Goal: Transaction & Acquisition: Purchase product/service

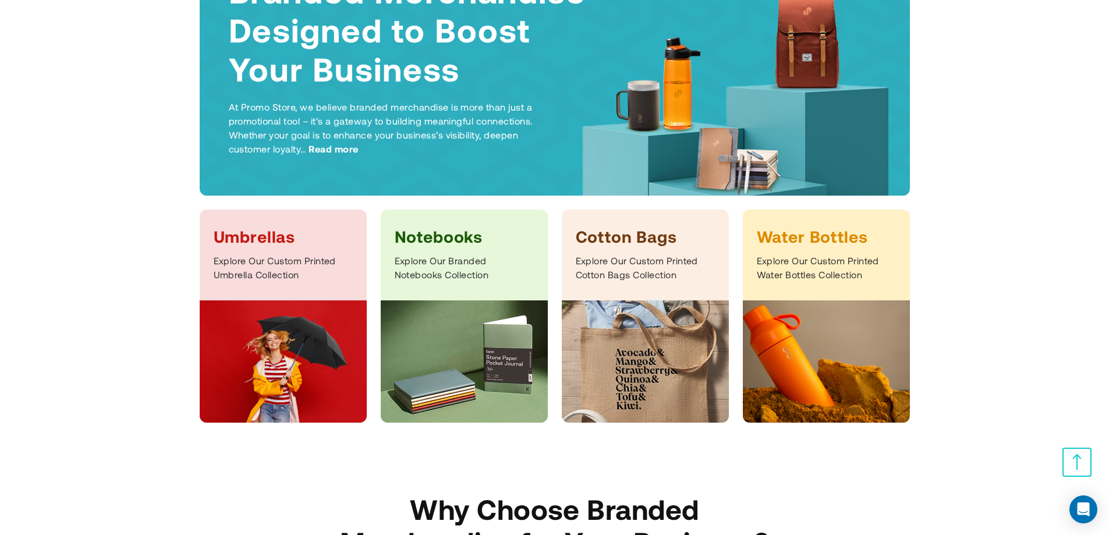
scroll to position [233, 0]
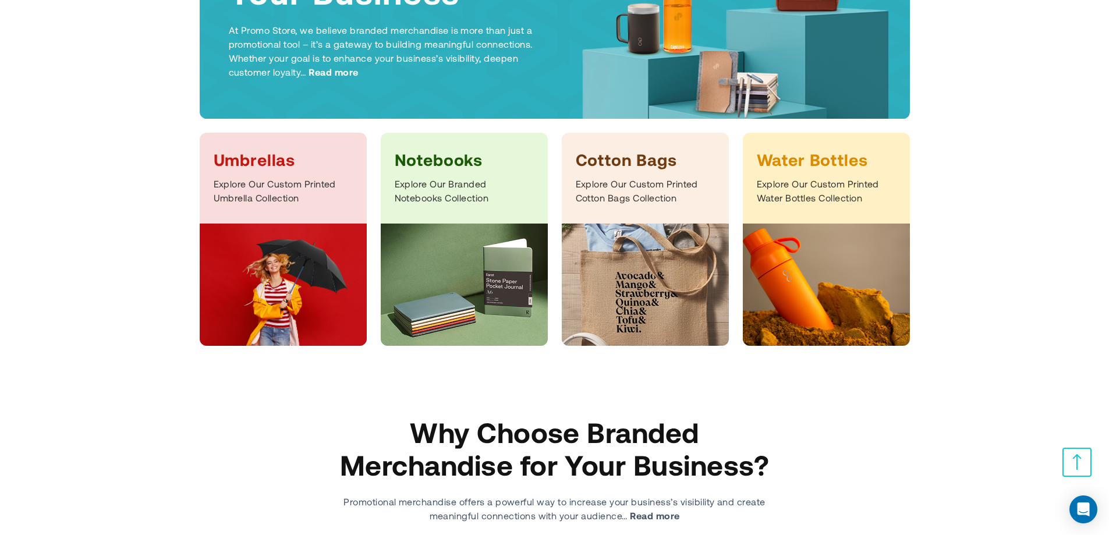
click at [306, 163] on h3 "Umbrellas" at bounding box center [283, 159] width 139 height 21
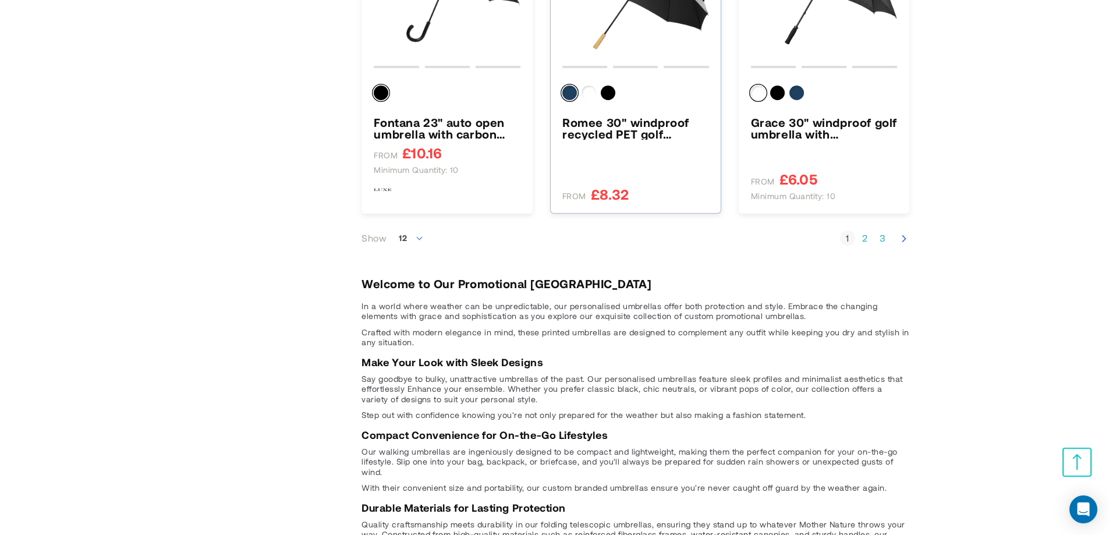
scroll to position [1339, 0]
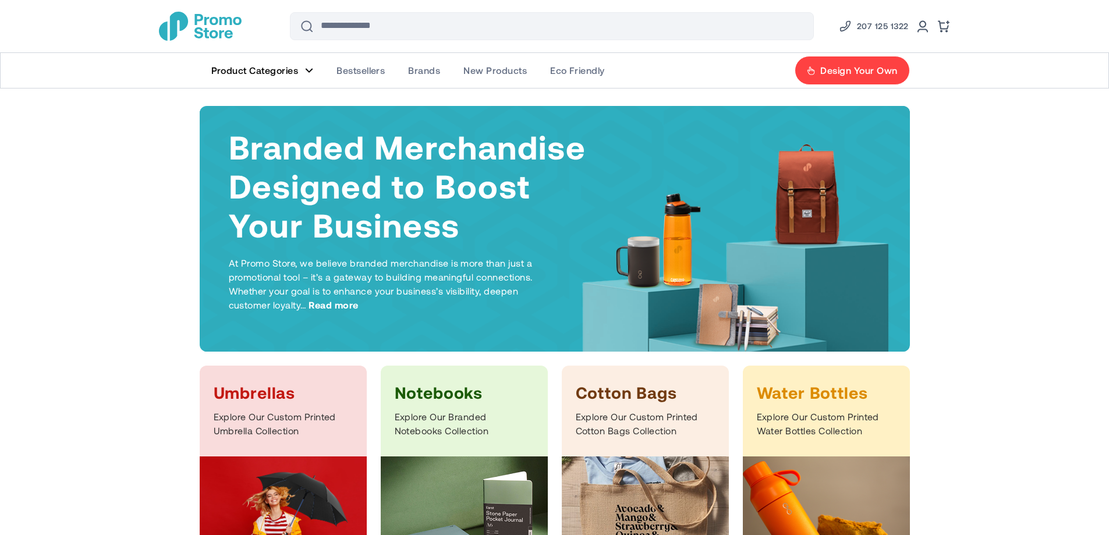
scroll to position [233, 0]
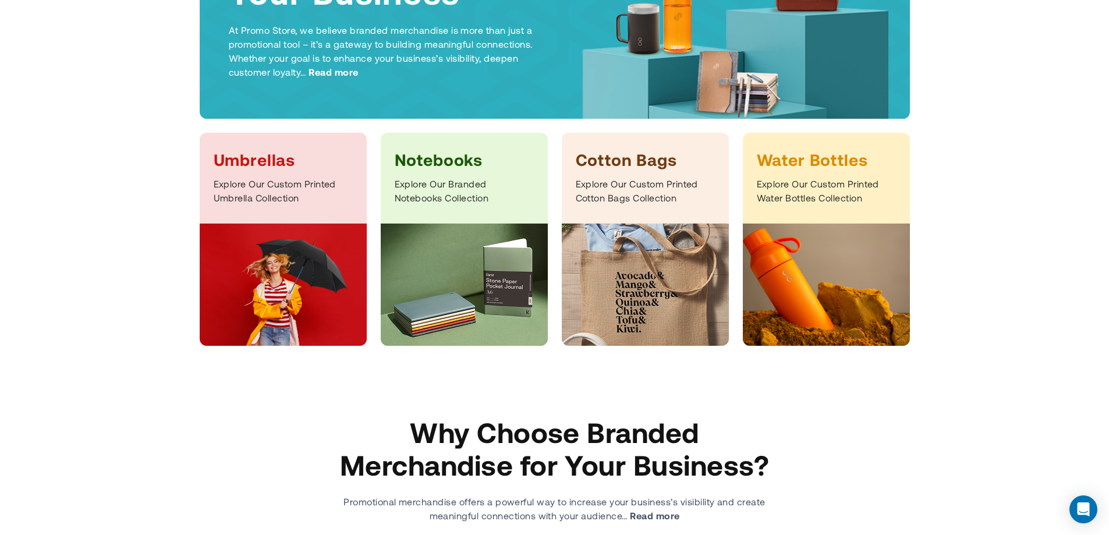
click at [439, 158] on h3 "Notebooks" at bounding box center [464, 159] width 139 height 21
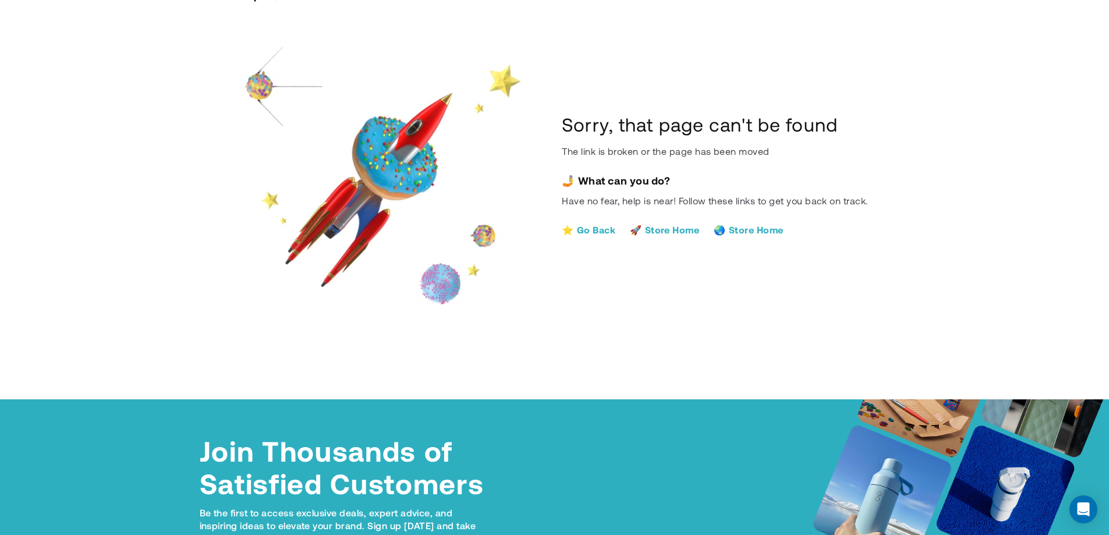
scroll to position [116, 0]
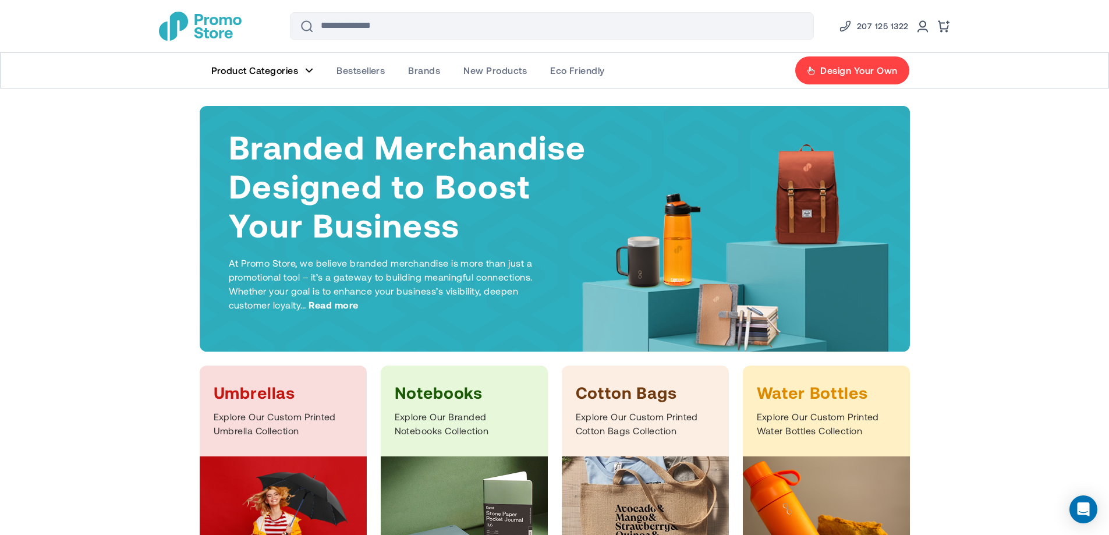
scroll to position [233, 0]
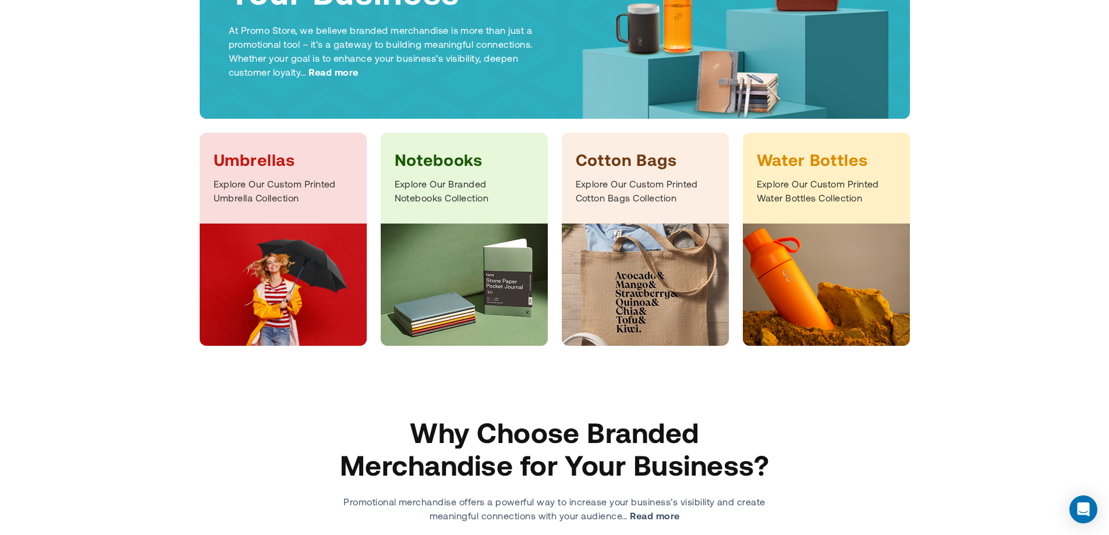
click at [490, 283] on img at bounding box center [464, 285] width 167 height 122
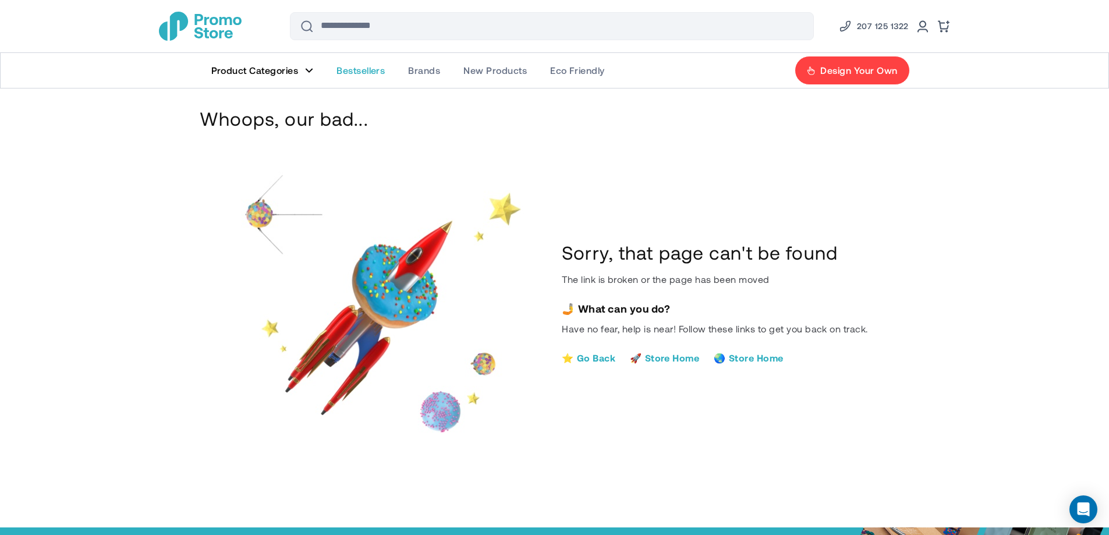
click at [359, 76] on link "Bestsellers" at bounding box center [361, 70] width 72 height 35
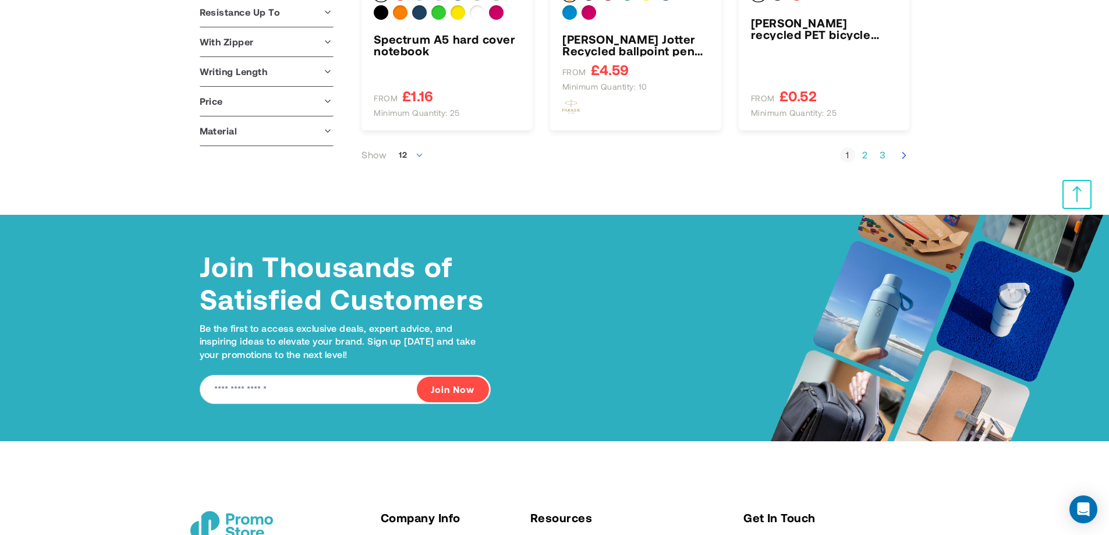
scroll to position [1397, 0]
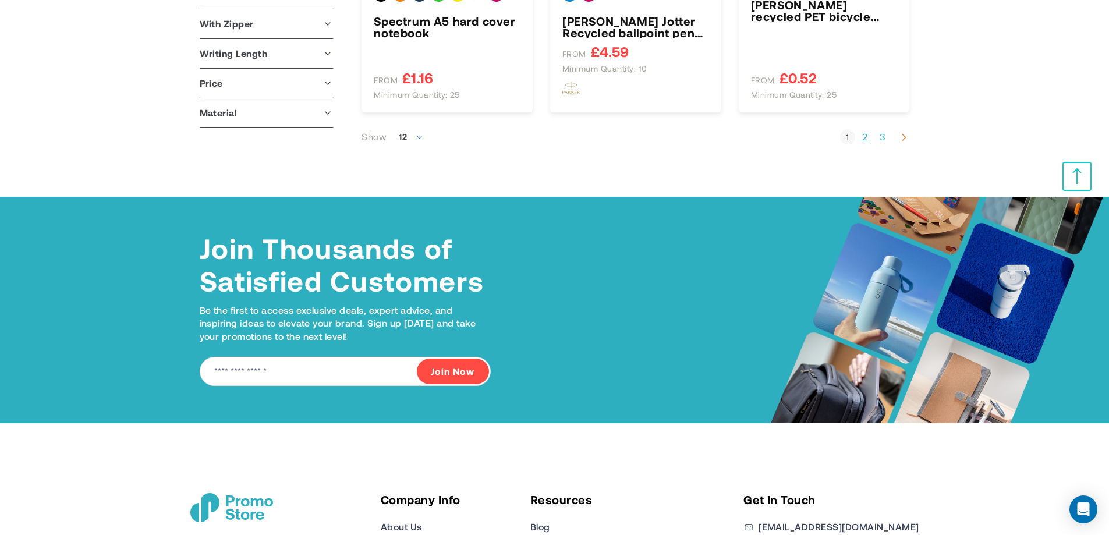
click at [905, 140] on icon "Next" at bounding box center [904, 138] width 12 height 12
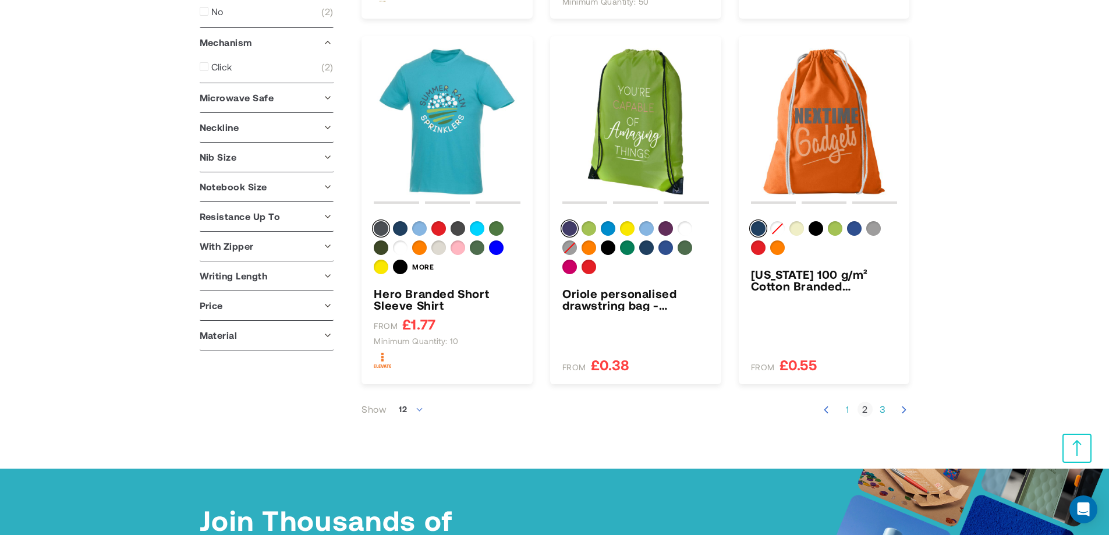
scroll to position [1339, 0]
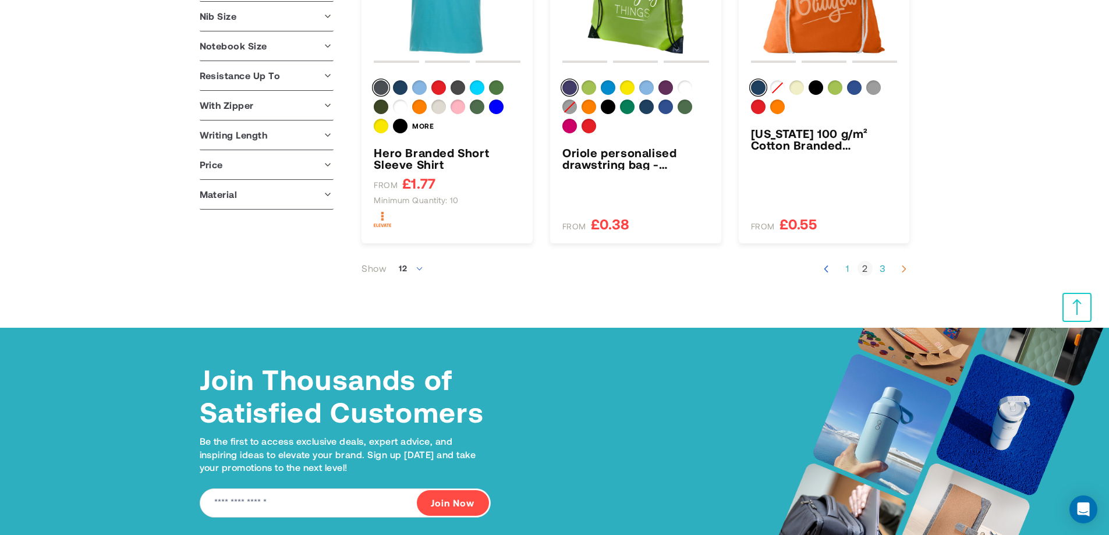
click at [905, 269] on use "Next" at bounding box center [904, 268] width 4 height 7
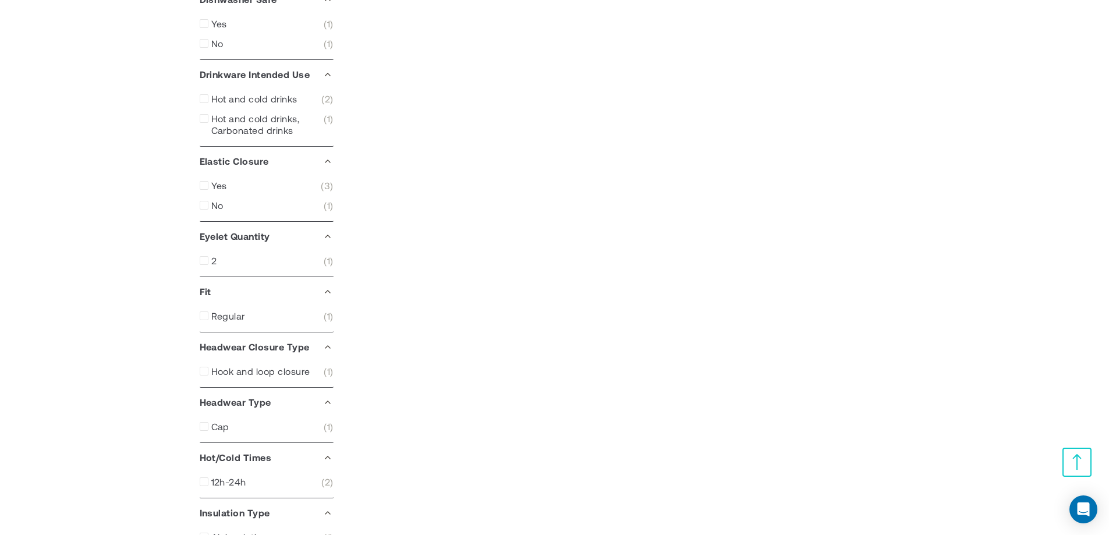
scroll to position [640, 0]
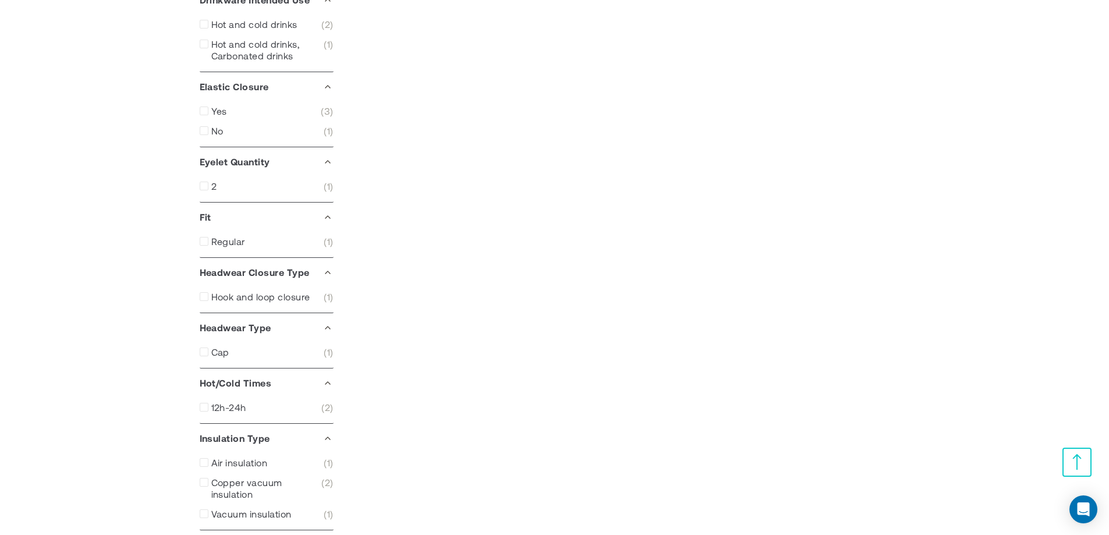
click at [225, 380] on div "Hot/Cold Times" at bounding box center [267, 382] width 134 height 29
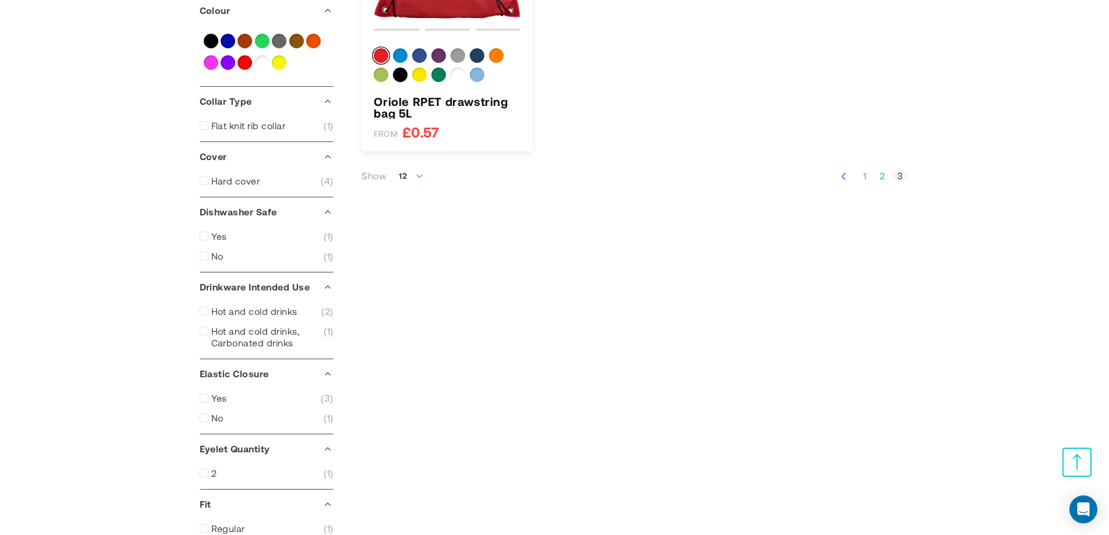
scroll to position [349, 0]
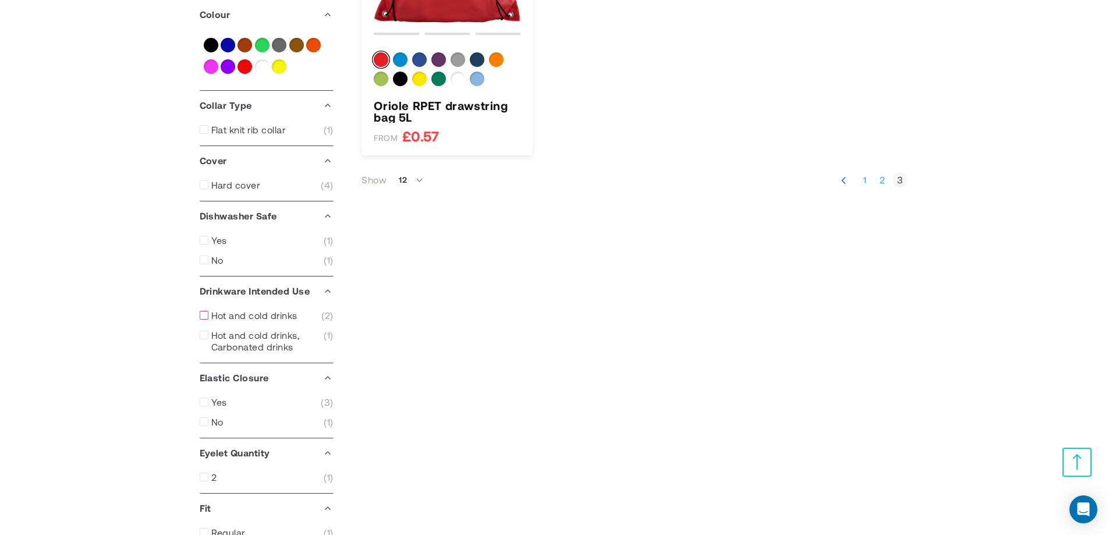
click at [262, 317] on span "Hot and cold drinks" at bounding box center [254, 316] width 86 height 12
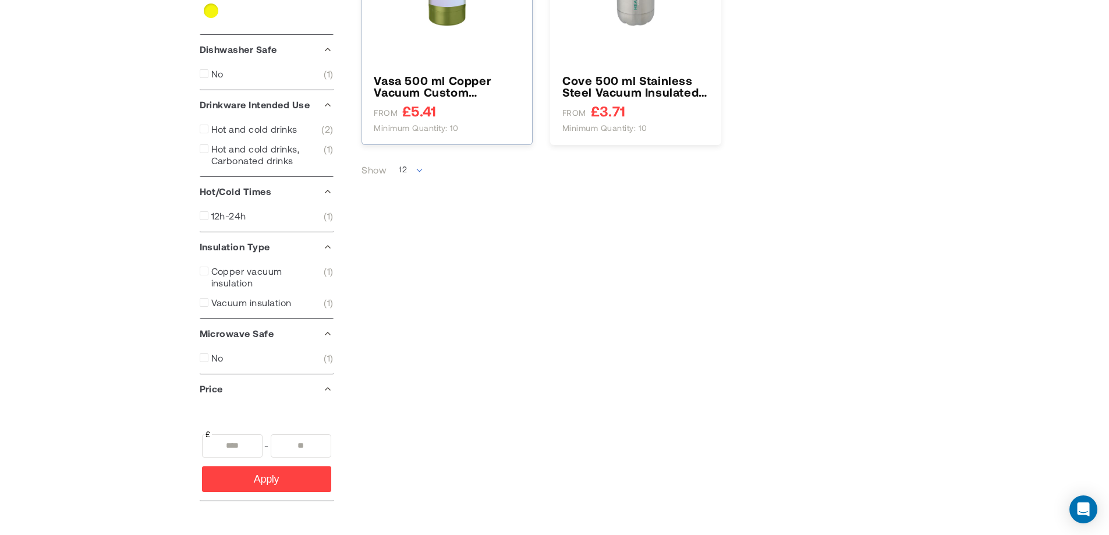
type input "****"
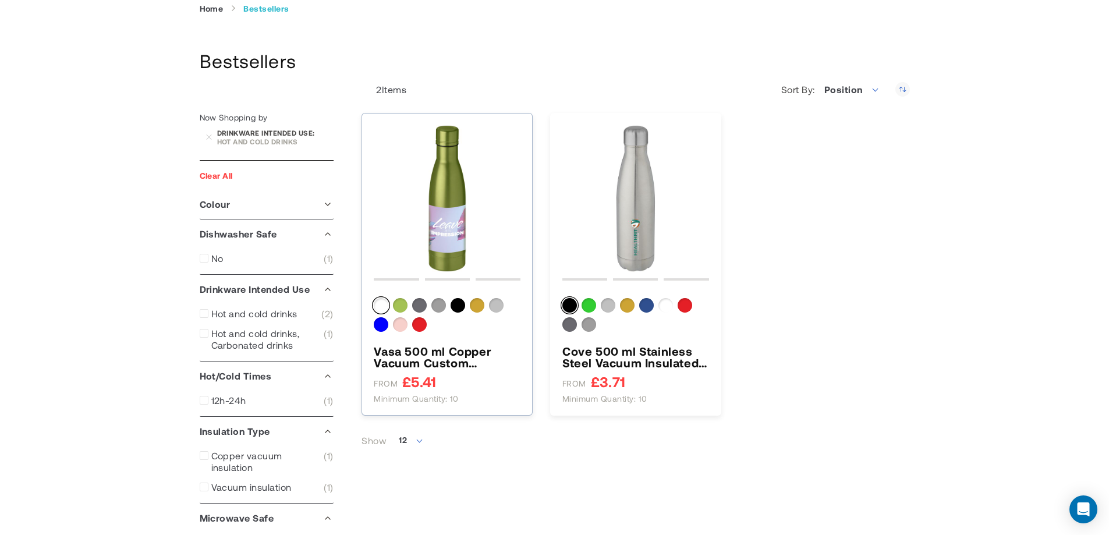
scroll to position [116, 0]
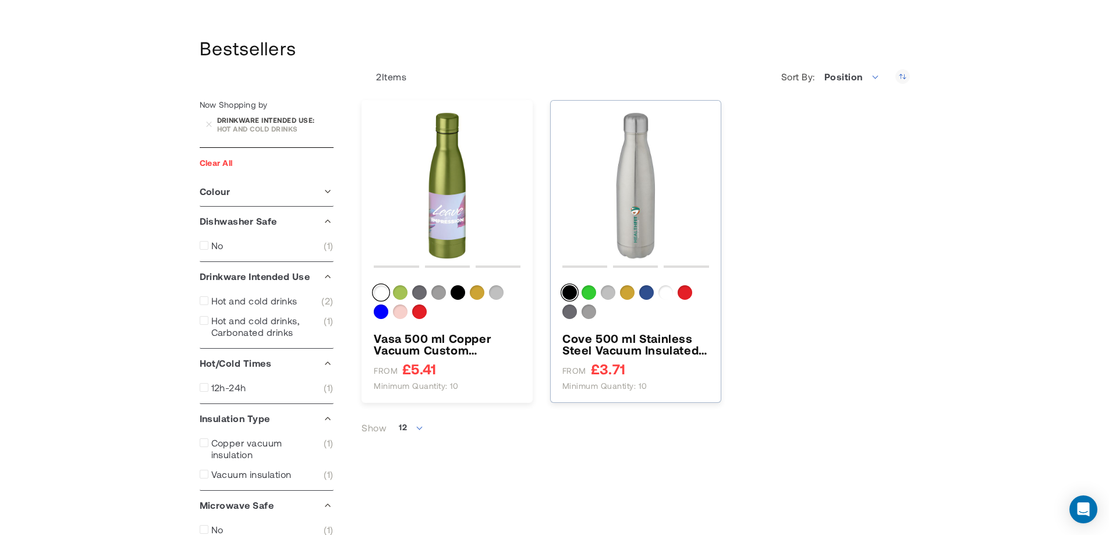
click at [579, 353] on h3 "Cove 500 ml Stainless Steel Vacuum Insulated Water Bottle" at bounding box center [635, 343] width 147 height 23
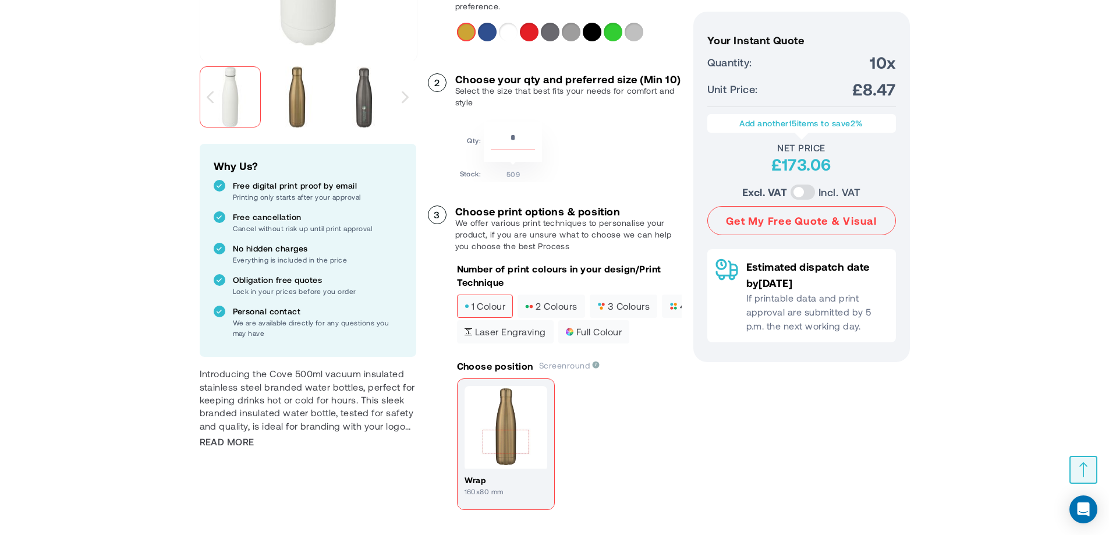
scroll to position [349, 0]
